Goal: Task Accomplishment & Management: Use online tool/utility

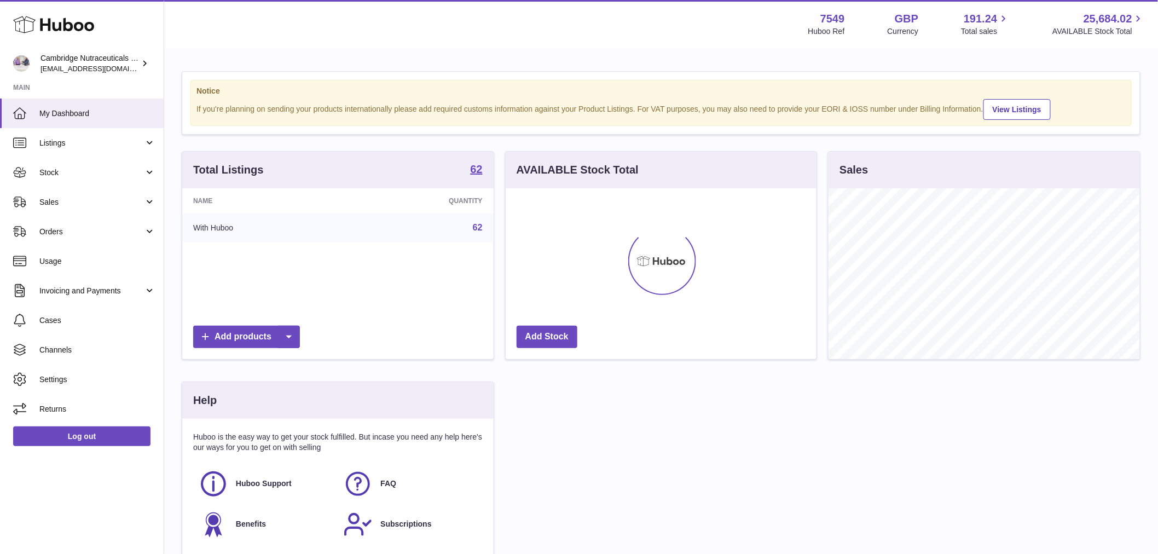
scroll to position [171, 311]
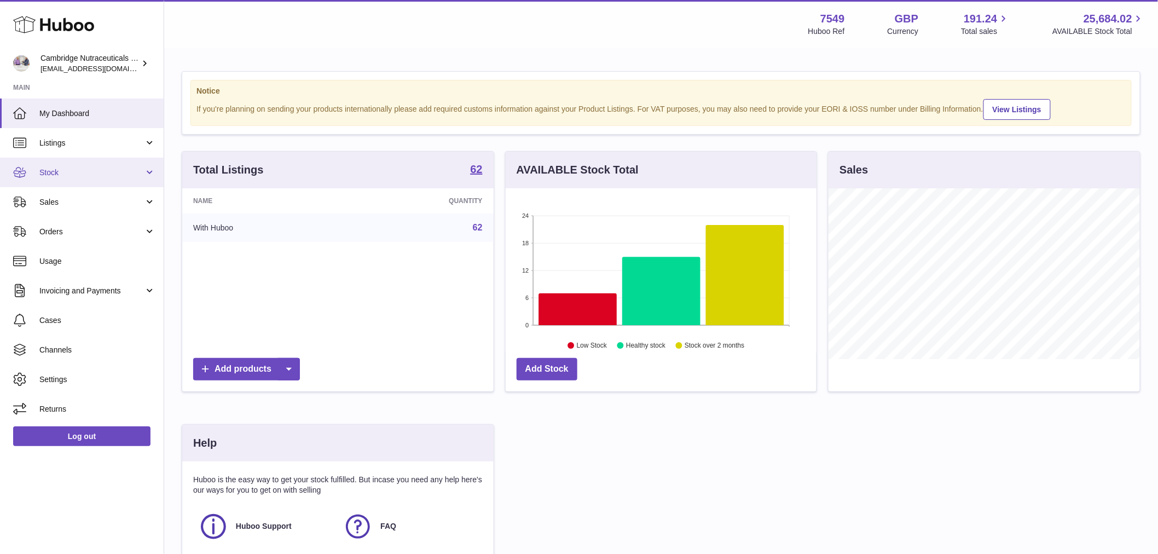
click at [111, 160] on link "Stock" at bounding box center [82, 173] width 164 height 30
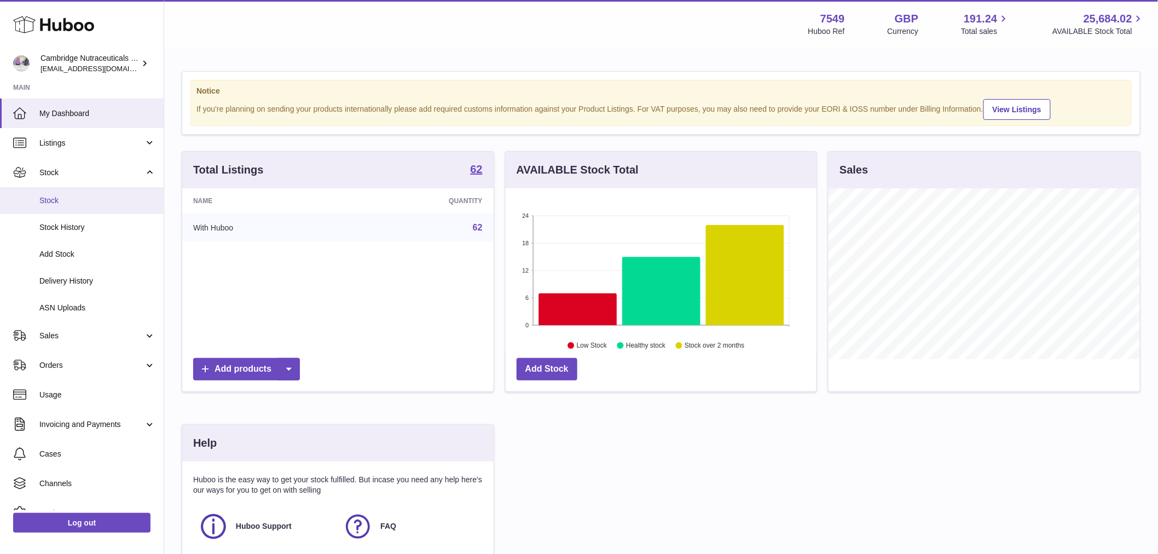
click at [99, 199] on span "Stock" at bounding box center [97, 200] width 116 height 10
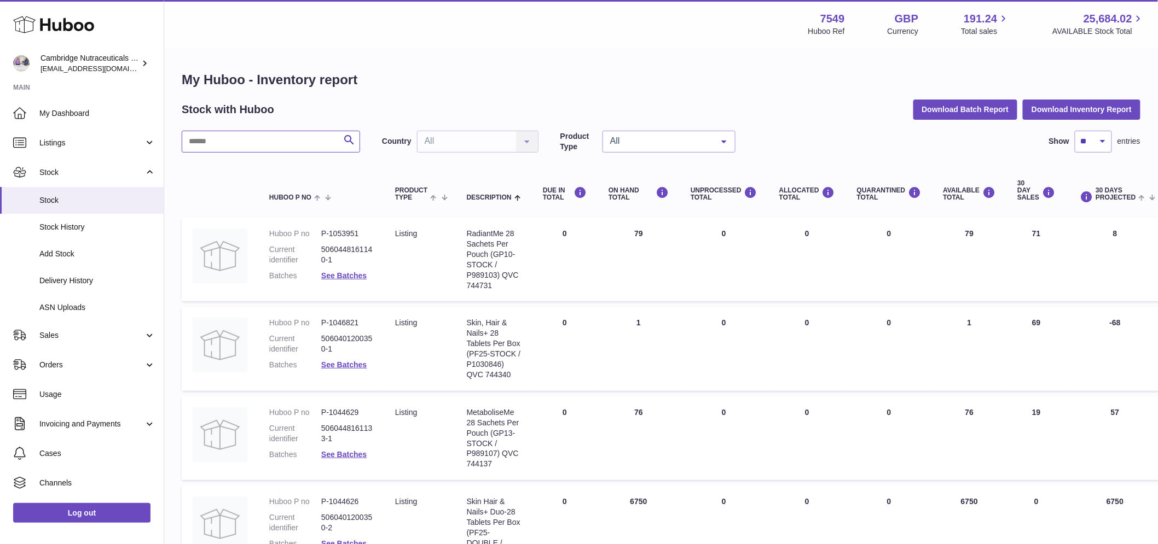
click at [237, 143] on input "text" at bounding box center [271, 142] width 178 height 22
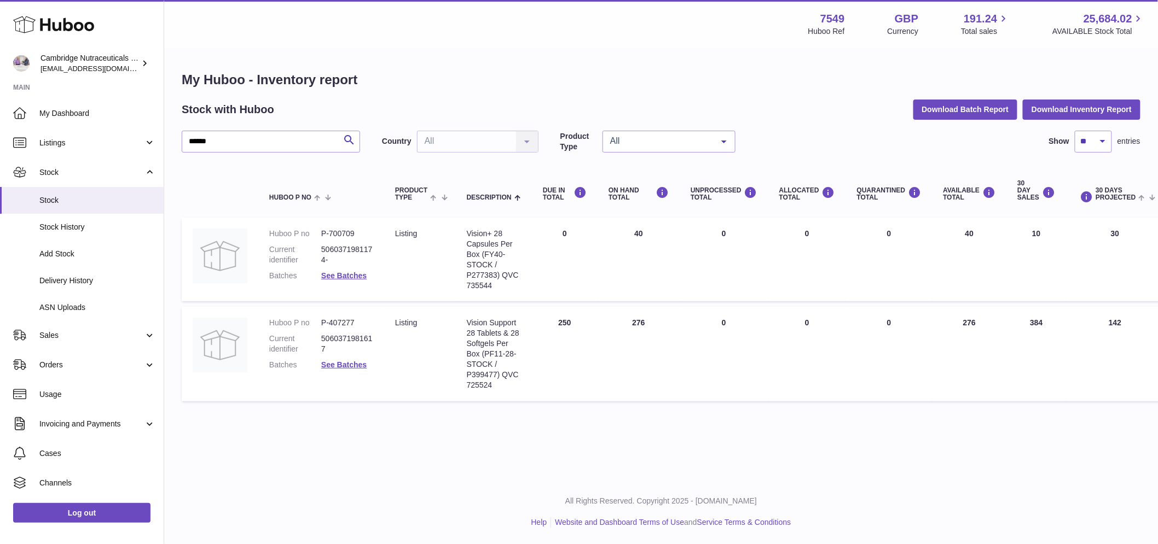
click at [501, 474] on div "Menu Huboo 7549 Huboo Ref GBP Currency 191.24 Total sales 25,684.02 AVAILABLE S…" at bounding box center [661, 240] width 994 height 480
click at [480, 384] on div "Vision Support 28 Tablets & 28 Softgels Per Box (PF11-28-STOCK / P399477) QVC 7…" at bounding box center [494, 354] width 54 height 72
copy div "725524"
drag, startPoint x: 211, startPoint y: 134, endPoint x: 215, endPoint y: 140, distance: 7.0
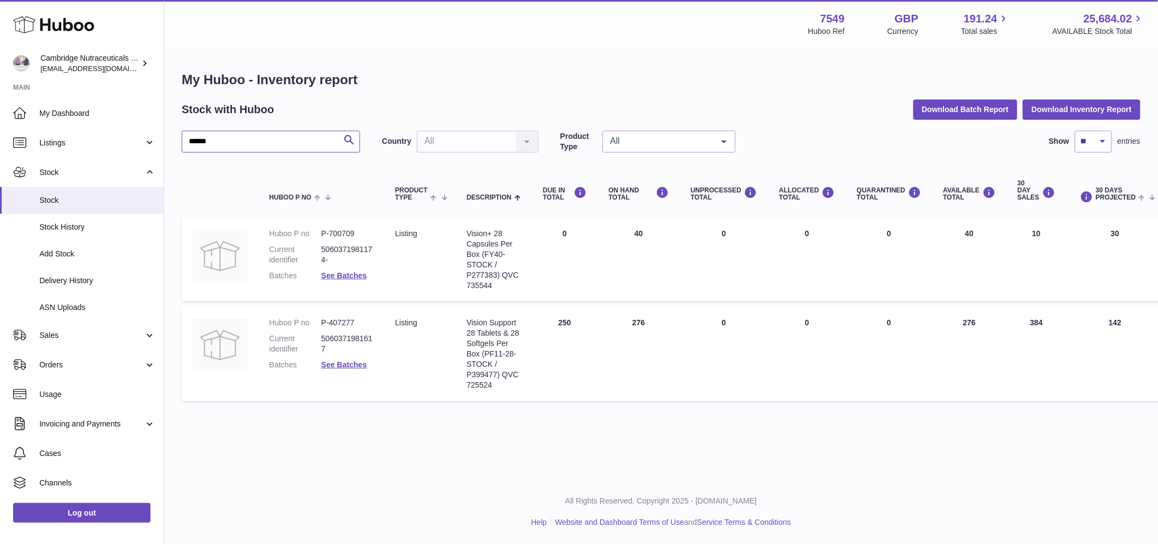
click at [211, 135] on input "******" at bounding box center [271, 142] width 178 height 22
drag, startPoint x: 219, startPoint y: 143, endPoint x: 149, endPoint y: 151, distance: 70.5
click at [149, 151] on div "Huboo Cambridge Nutraceuticals Ltd qvc@camnutra.com Main My Dashboard Listings …" at bounding box center [579, 272] width 1158 height 544
paste input "text"
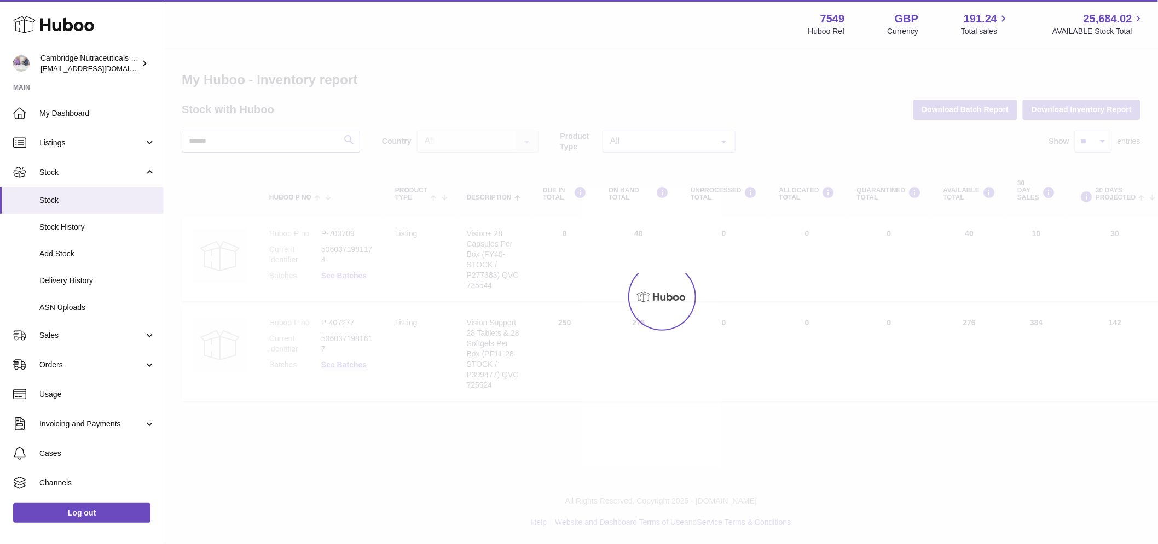
type input "******"
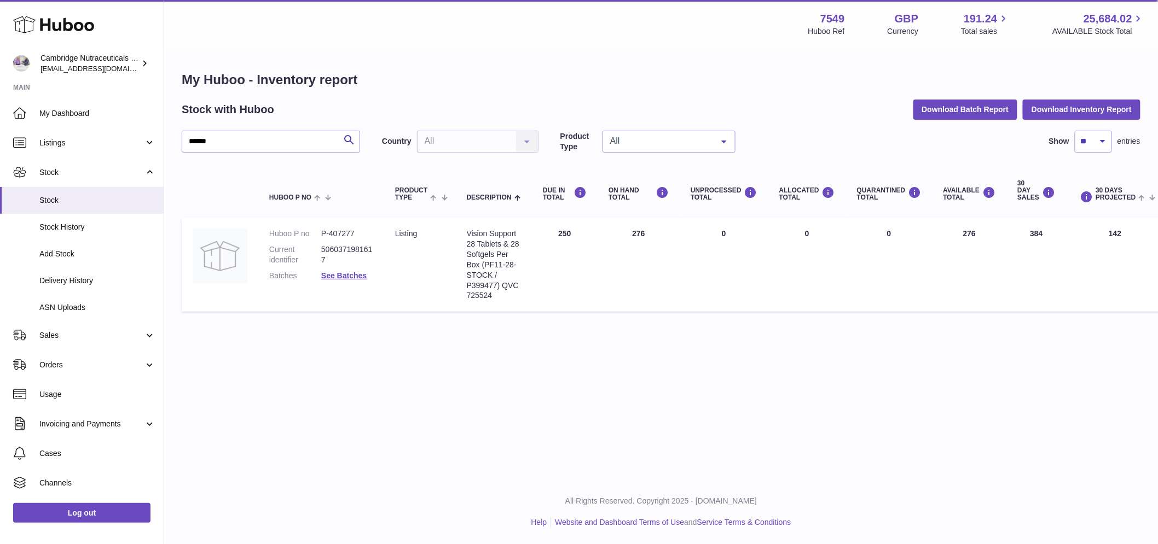
click at [808, 384] on div "Menu Huboo 7549 Huboo Ref GBP Currency 191.24 Total sales 25,684.02 AVAILABLE S…" at bounding box center [661, 240] width 994 height 480
click at [79, 521] on link "Log out" at bounding box center [81, 513] width 137 height 20
